Goal: Use online tool/utility: Utilize a website feature to perform a specific function

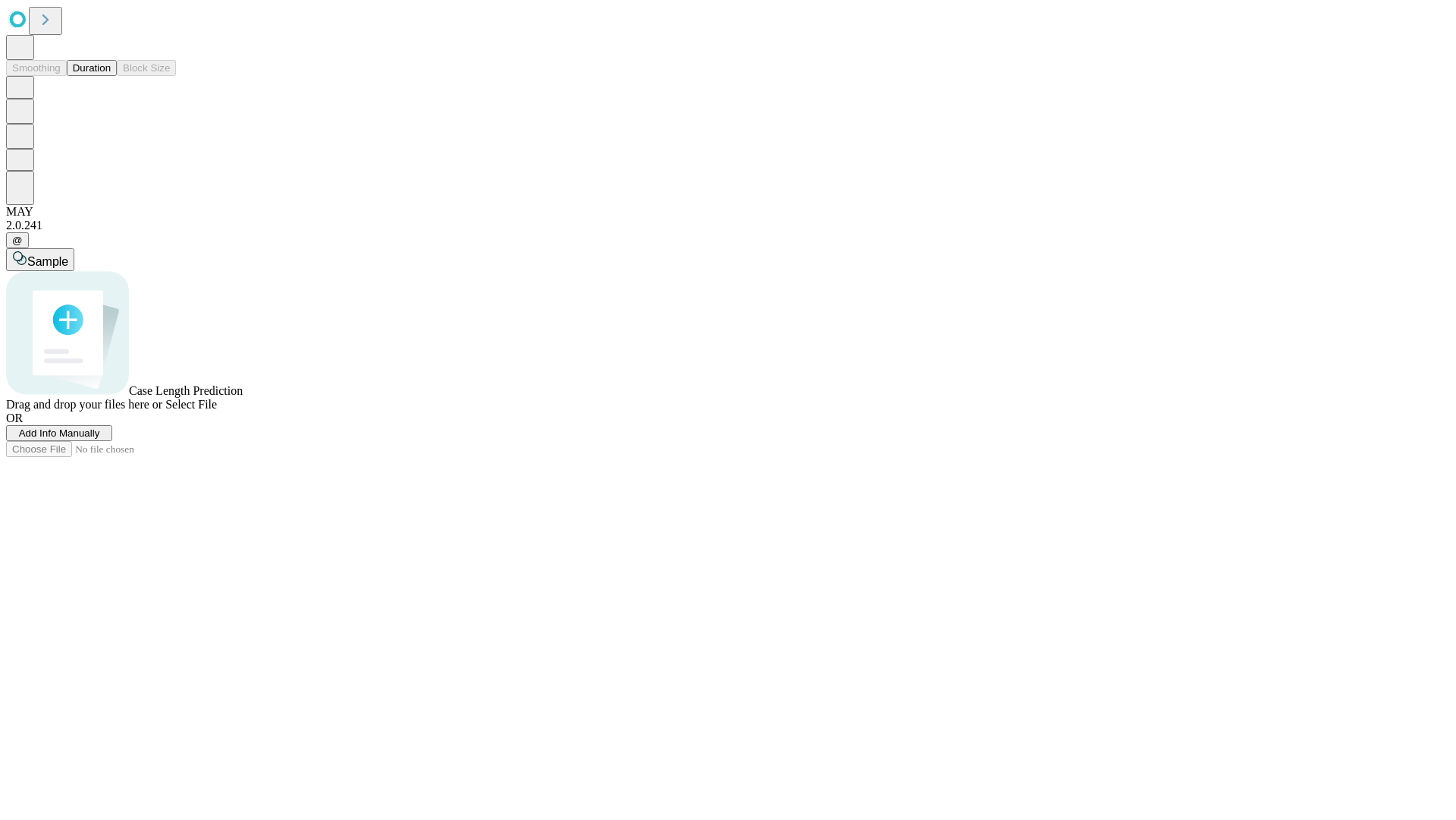
click at [111, 76] on button "Duration" at bounding box center [91, 67] width 50 height 15
click at [217, 411] on span "Select File" at bounding box center [191, 405] width 52 height 13
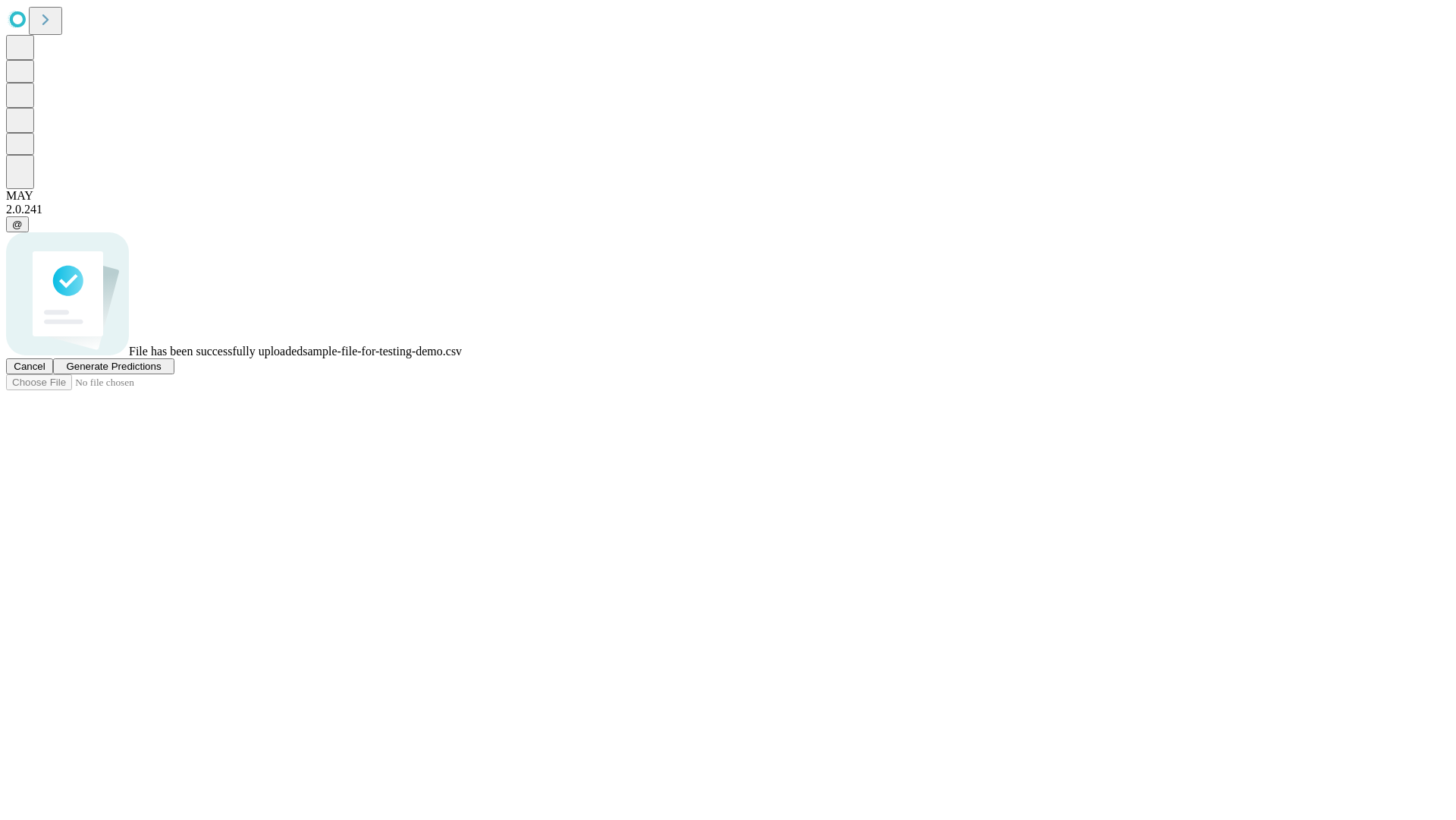
click at [161, 372] on span "Generate Predictions" at bounding box center [113, 366] width 95 height 11
